Goal: Complete application form: Complete application form

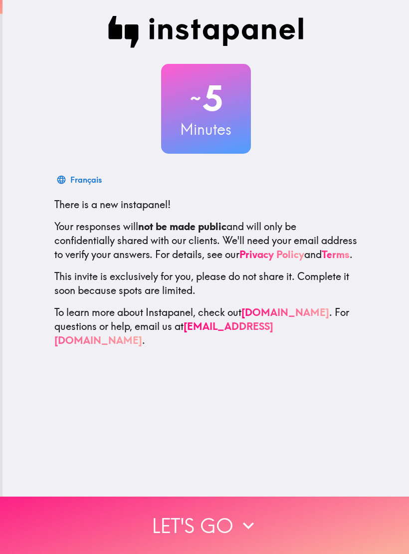
click at [247, 529] on icon "button" at bounding box center [249, 525] width 22 height 22
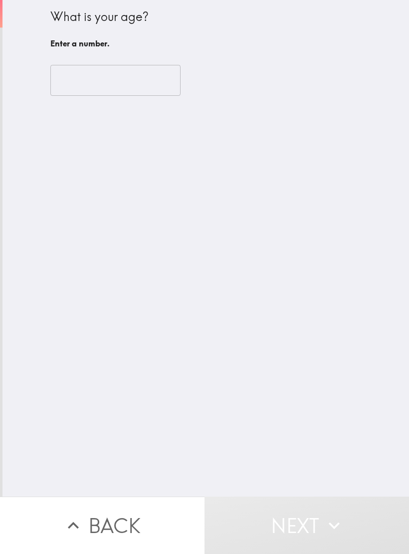
click at [71, 72] on input "number" at bounding box center [115, 80] width 130 height 31
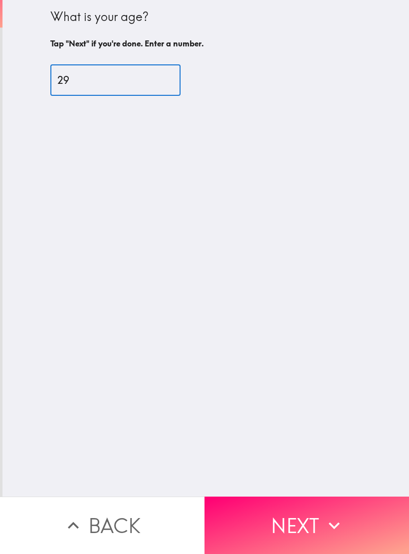
type input "29"
click at [369, 306] on div "What is your age? Tap "Next" if you're done. Enter a number. 29 ​" at bounding box center [205, 248] width 407 height 496
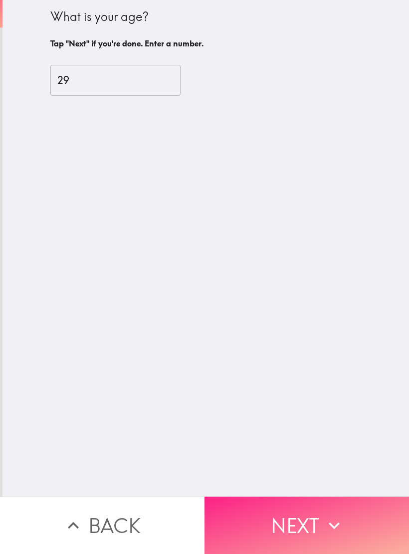
click at [364, 526] on button "Next" at bounding box center [307, 524] width 205 height 57
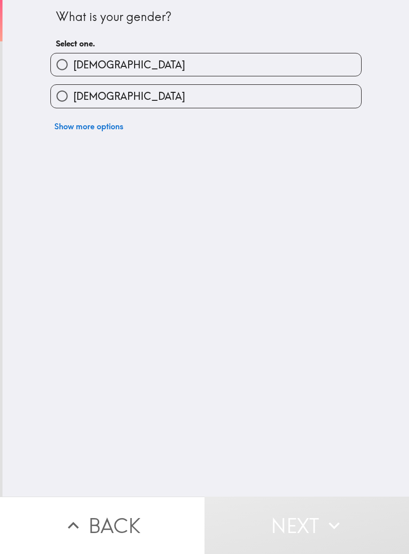
click at [330, 96] on label "[DEMOGRAPHIC_DATA]" at bounding box center [206, 96] width 310 height 22
click at [73, 96] on input "[DEMOGRAPHIC_DATA]" at bounding box center [62, 96] width 22 height 22
radio input "true"
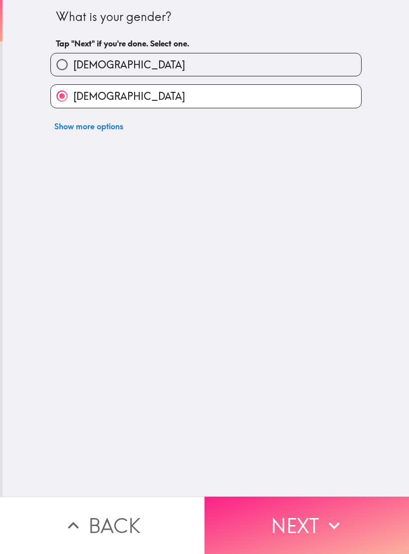
click at [320, 520] on button "Next" at bounding box center [307, 524] width 205 height 57
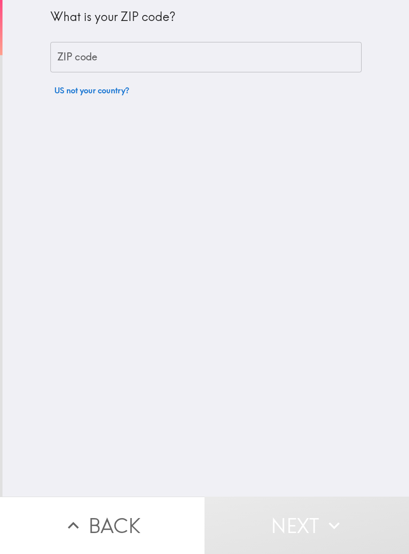
click at [338, 64] on input "ZIP code" at bounding box center [205, 57] width 311 height 31
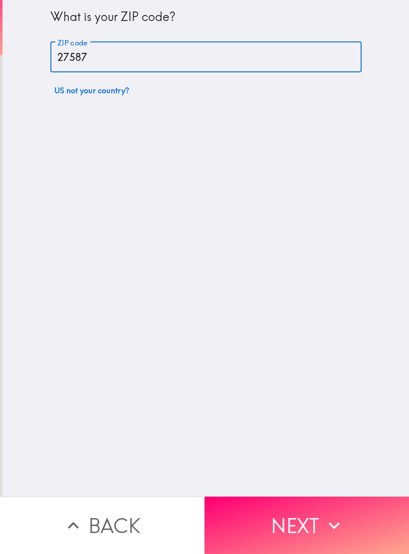
type input "27587"
click at [334, 288] on div "What is your ZIP code? ZIP code 27587 ZIP code US not your country?" at bounding box center [205, 248] width 407 height 496
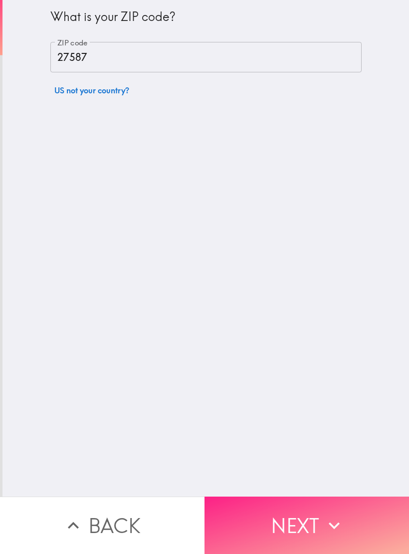
click at [373, 520] on button "Next" at bounding box center [307, 524] width 205 height 57
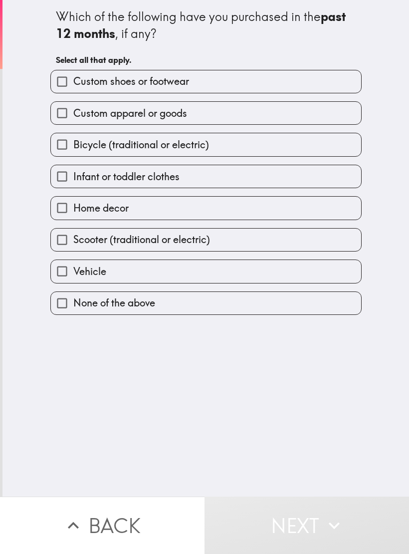
click at [278, 209] on label "Home decor" at bounding box center [206, 208] width 310 height 22
click at [73, 209] on input "Home decor" at bounding box center [62, 208] width 22 height 22
checkbox input "true"
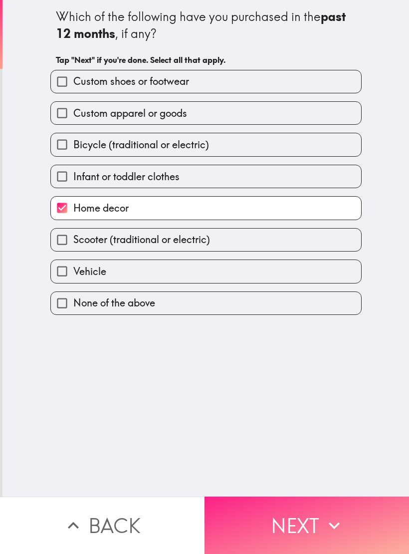
click at [341, 535] on icon "button" at bounding box center [334, 525] width 22 height 22
